Goal: Transaction & Acquisition: Purchase product/service

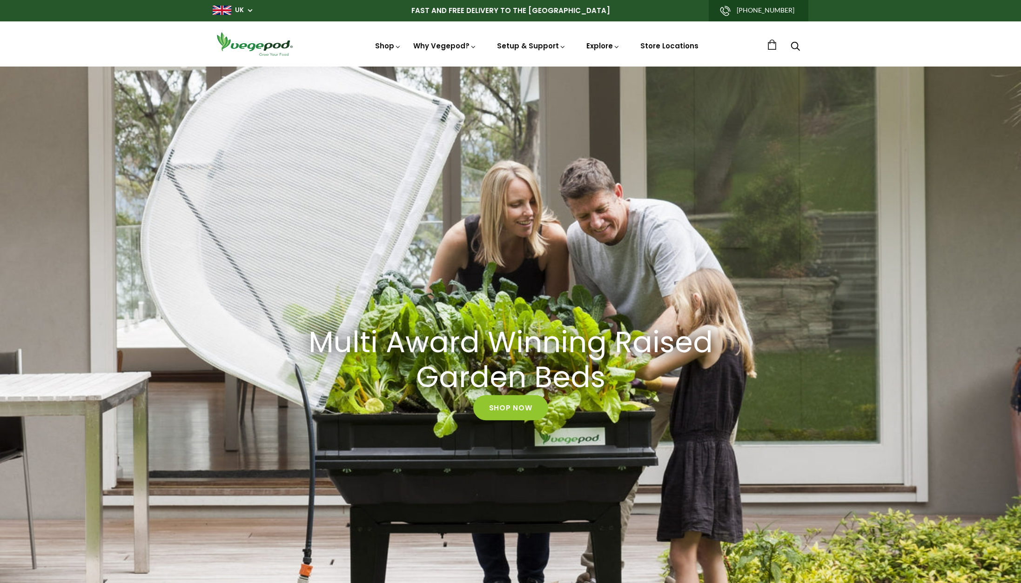
click at [773, 8] on link "[PHONE_NUMBER]" at bounding box center [759, 10] width 100 height 21
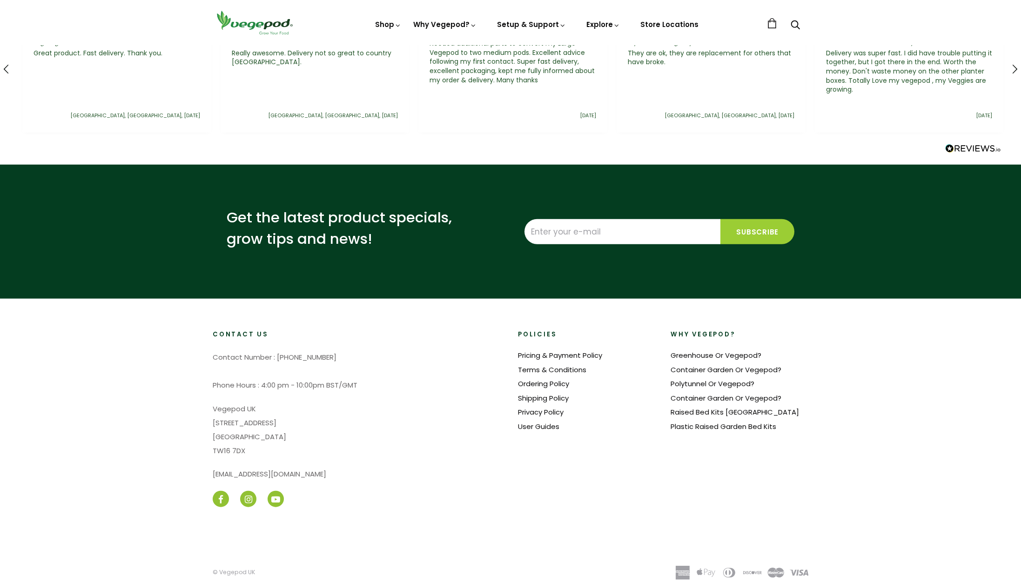
scroll to position [0, 396]
click at [71, 105] on div "Anonymous Verified Customer Vegebag Great product. Fast delivery. Thank you. Br…" at bounding box center [114, 69] width 189 height 127
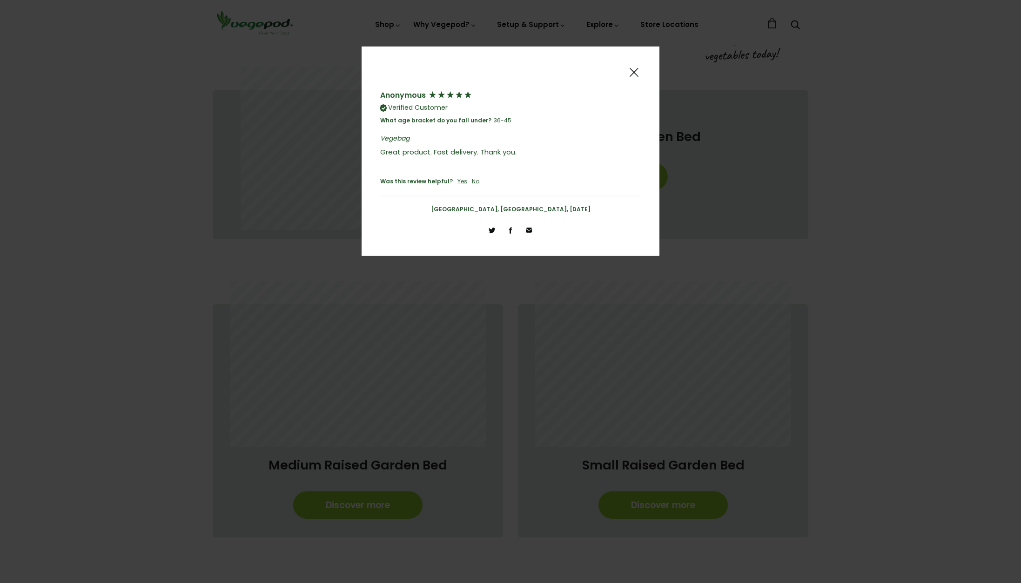
scroll to position [661, 0]
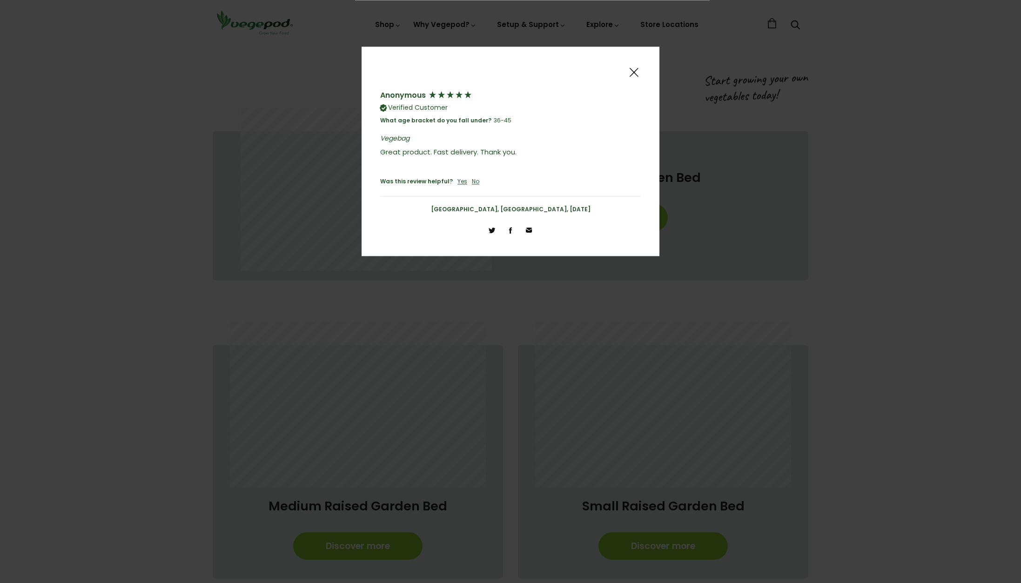
click at [639, 73] on span at bounding box center [633, 73] width 11 height 12
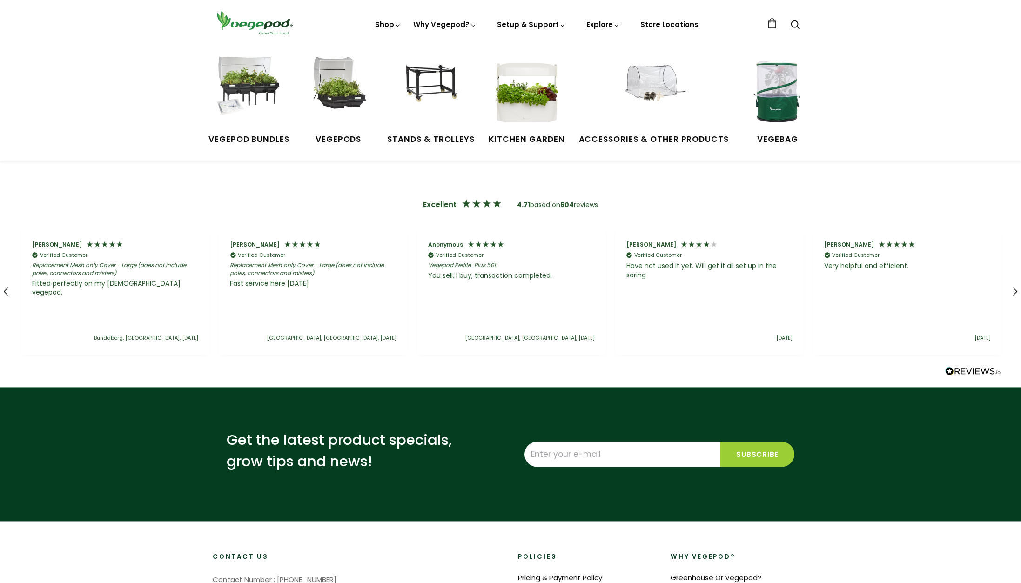
scroll to position [0, 1585]
click at [656, 84] on img at bounding box center [654, 92] width 70 height 70
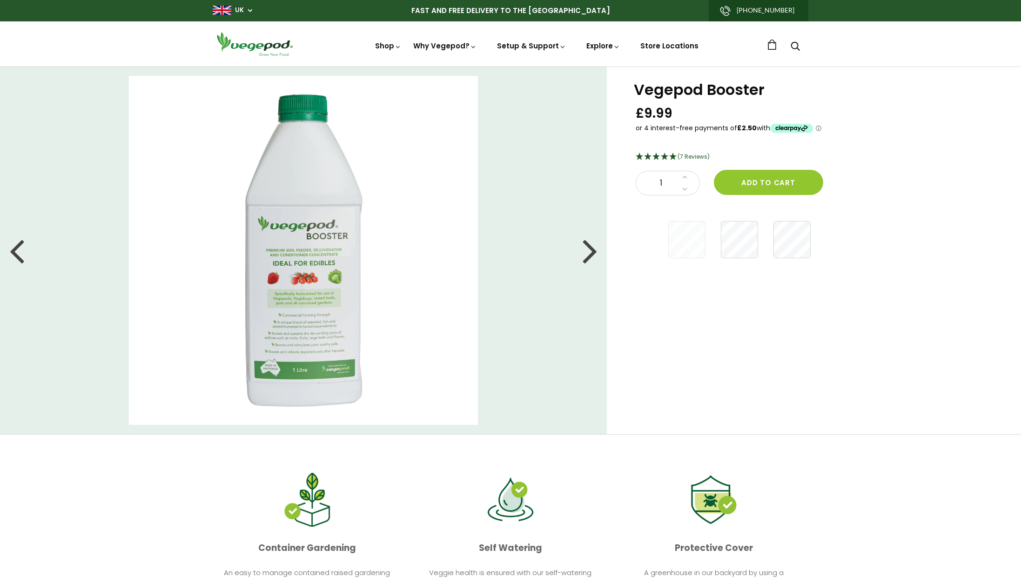
click at [61, 472] on section "Container Gardening An easy to manage contained raised gardening bed is perfect…" at bounding box center [510, 539] width 1021 height 208
